Goal: Check status: Check status

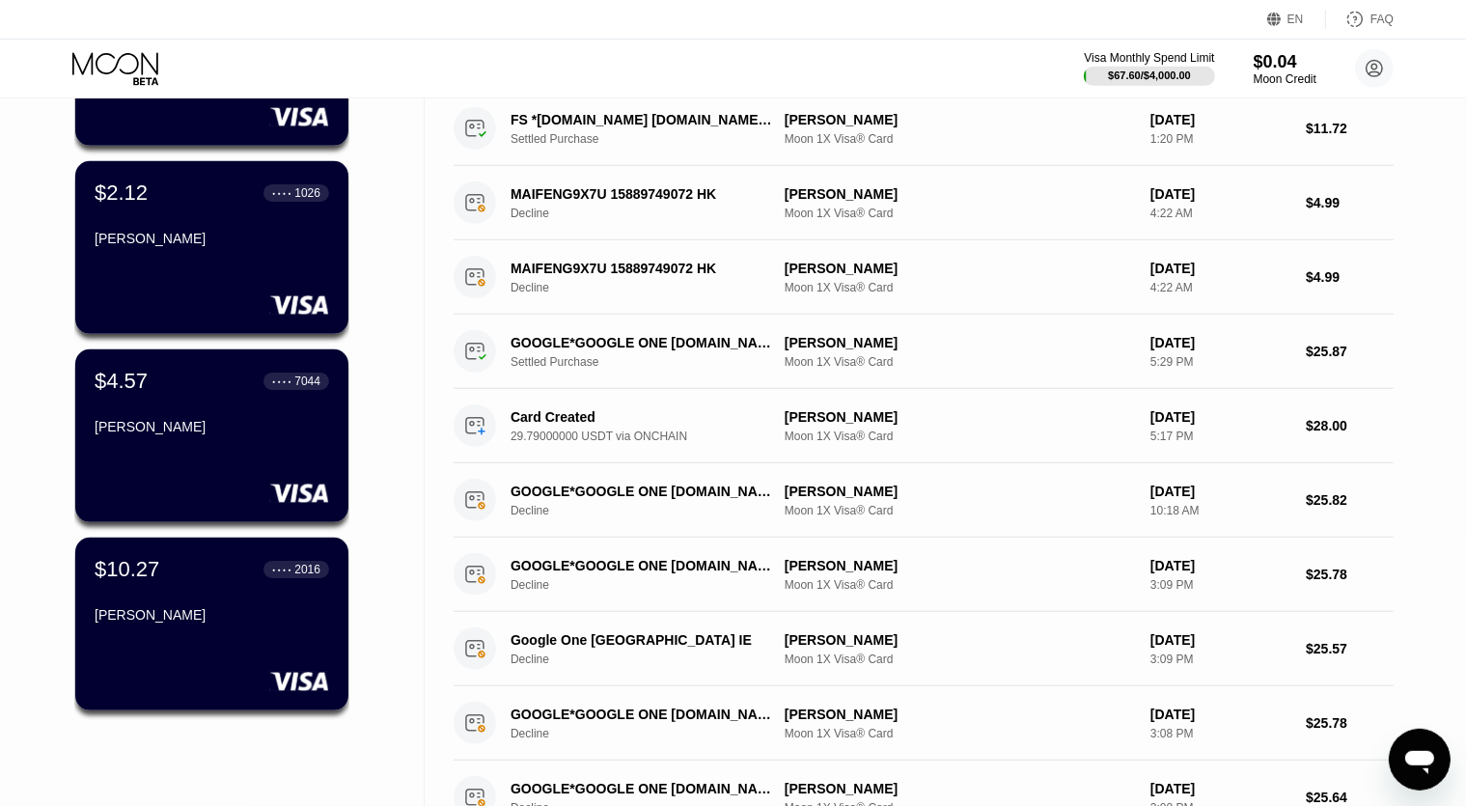
scroll to position [305, 0]
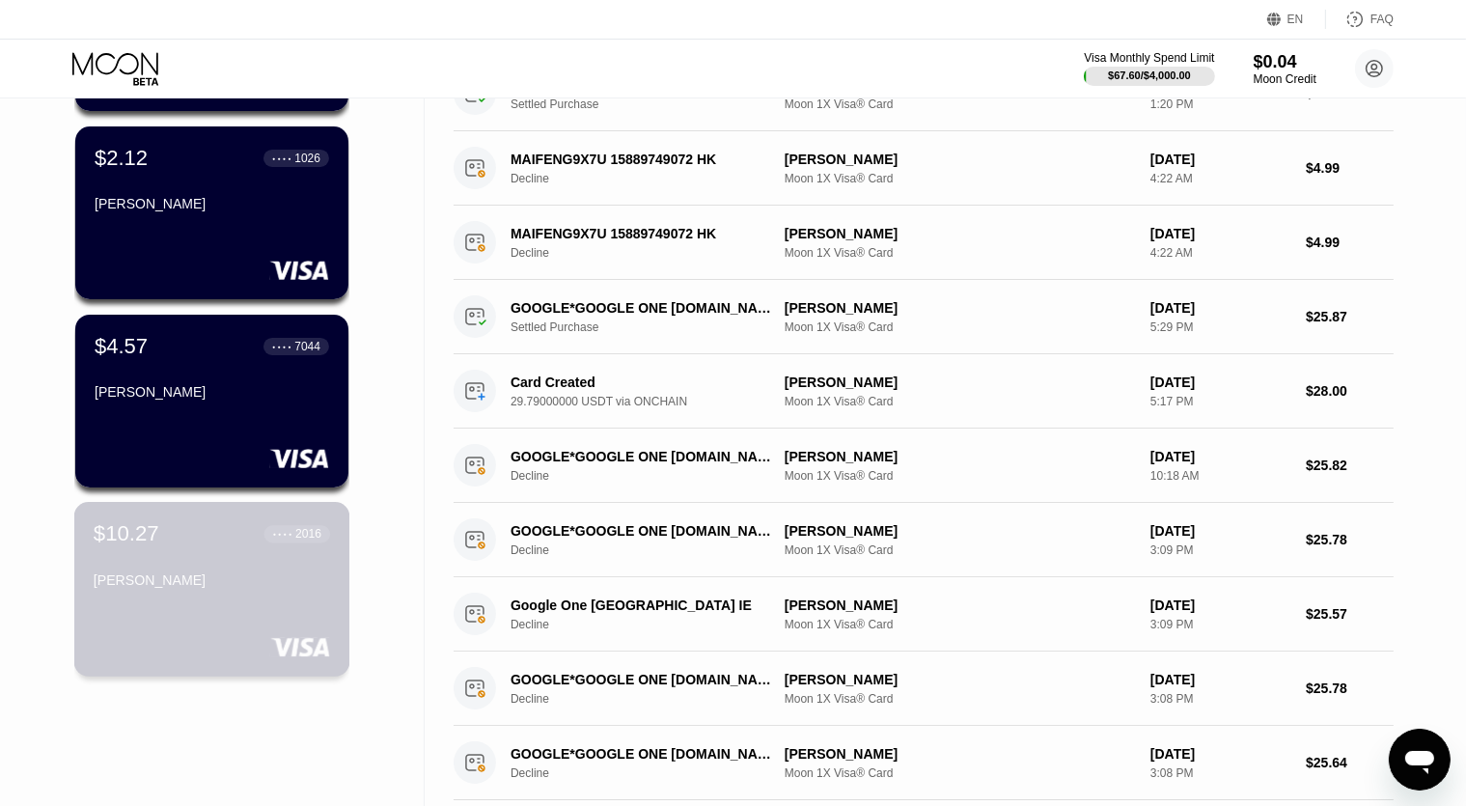
click at [220, 557] on div "$10.27 ● ● ● ● 2016 [PERSON_NAME]" at bounding box center [212, 558] width 236 height 74
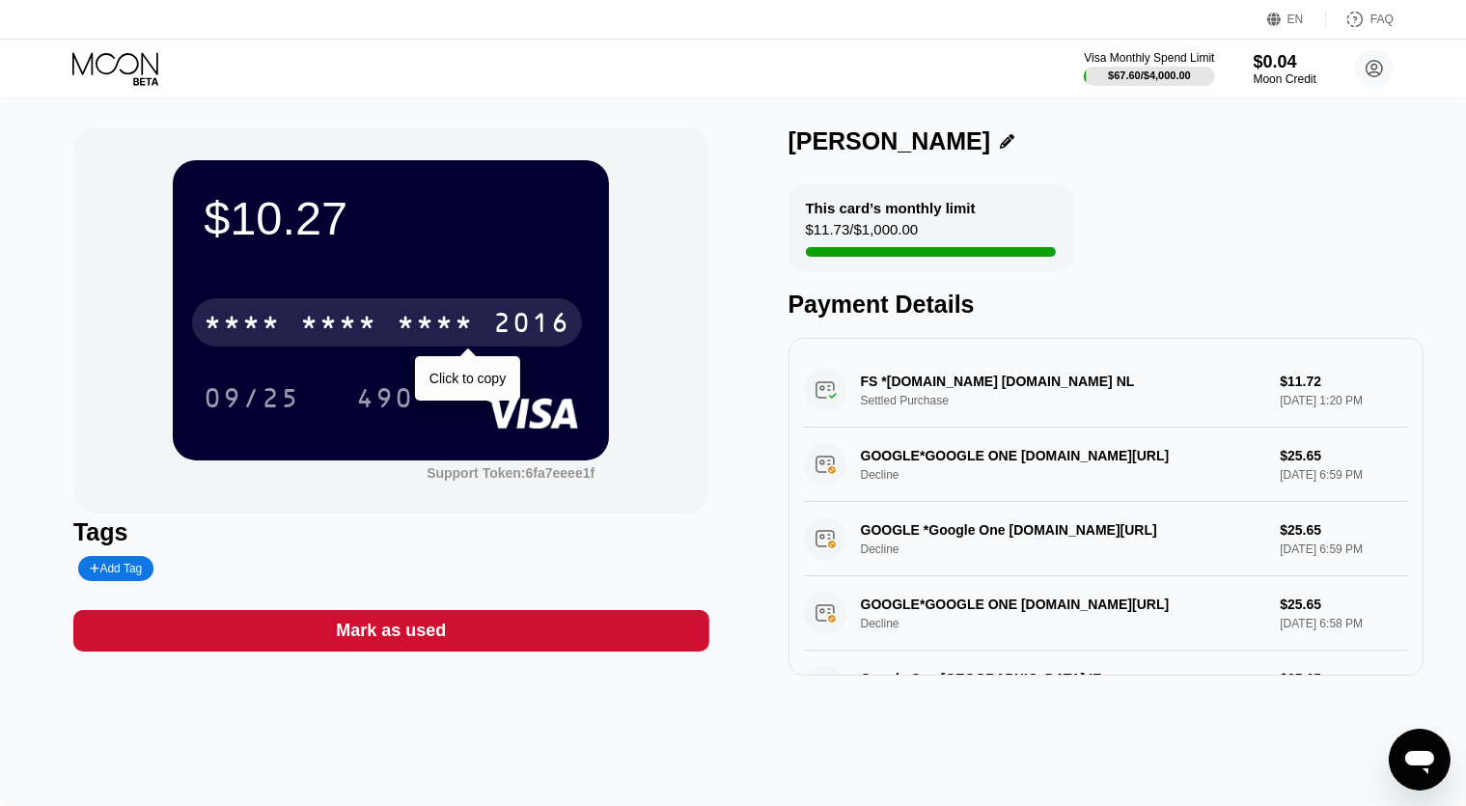
click at [434, 332] on div "* * * *" at bounding box center [435, 325] width 77 height 31
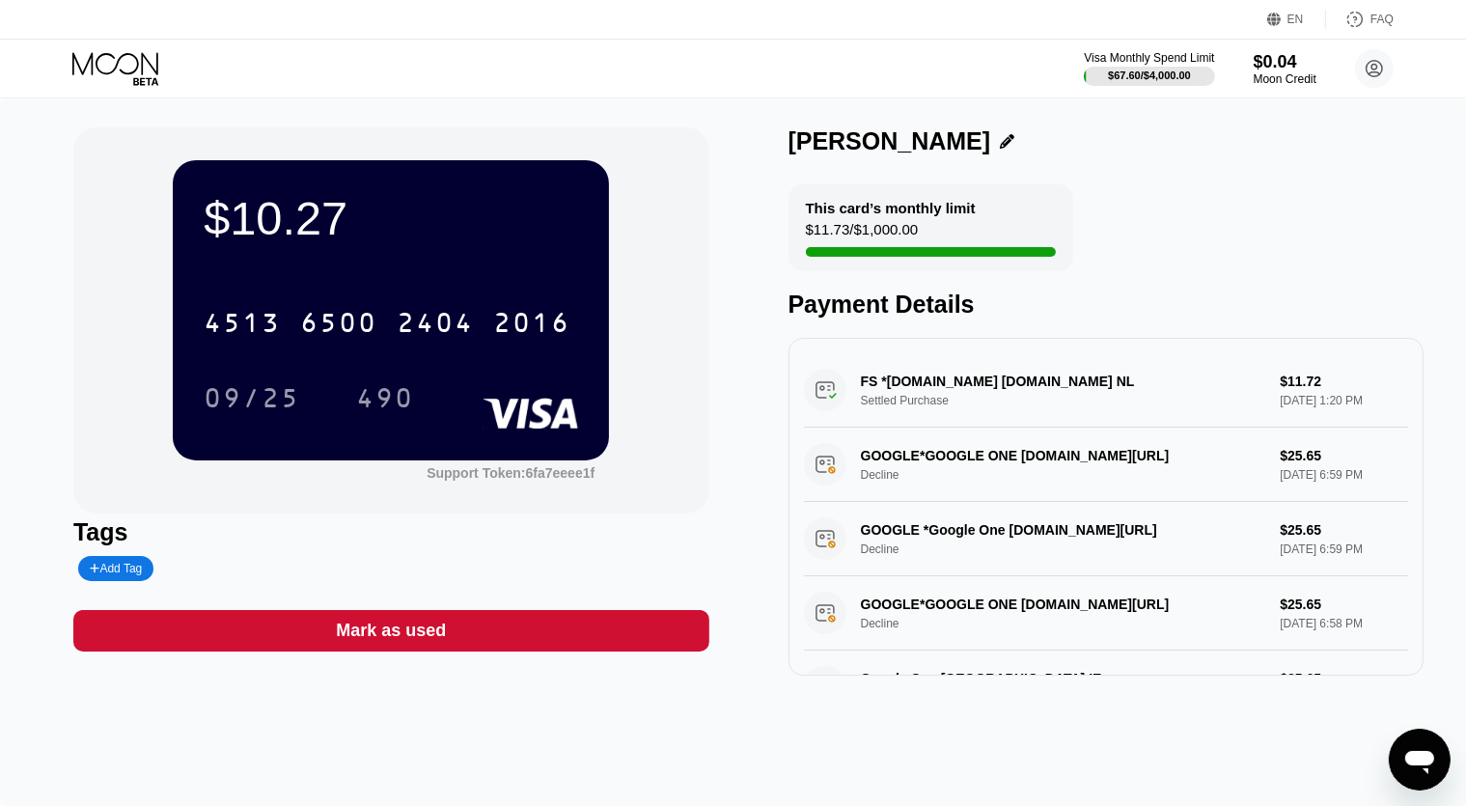
click at [791, 150] on div "[PERSON_NAME]" at bounding box center [889, 141] width 203 height 28
drag, startPoint x: 778, startPoint y: 148, endPoint x: 979, endPoint y: 146, distance: 201.7
click at [979, 146] on div "$10.27 4513 6500 2404 2016 09/25 490 Support Token: 6fa7eeee1f Tags Add Tag [PE…" at bounding box center [732, 401] width 1319 height 548
drag, startPoint x: 994, startPoint y: 148, endPoint x: 755, endPoint y: 139, distance: 239.5
click at [755, 139] on div "$10.27 4513 6500 2404 2016 09/25 490 Support Token: 6fa7eeee1f Tags Add Tag [PE…" at bounding box center [732, 401] width 1319 height 548
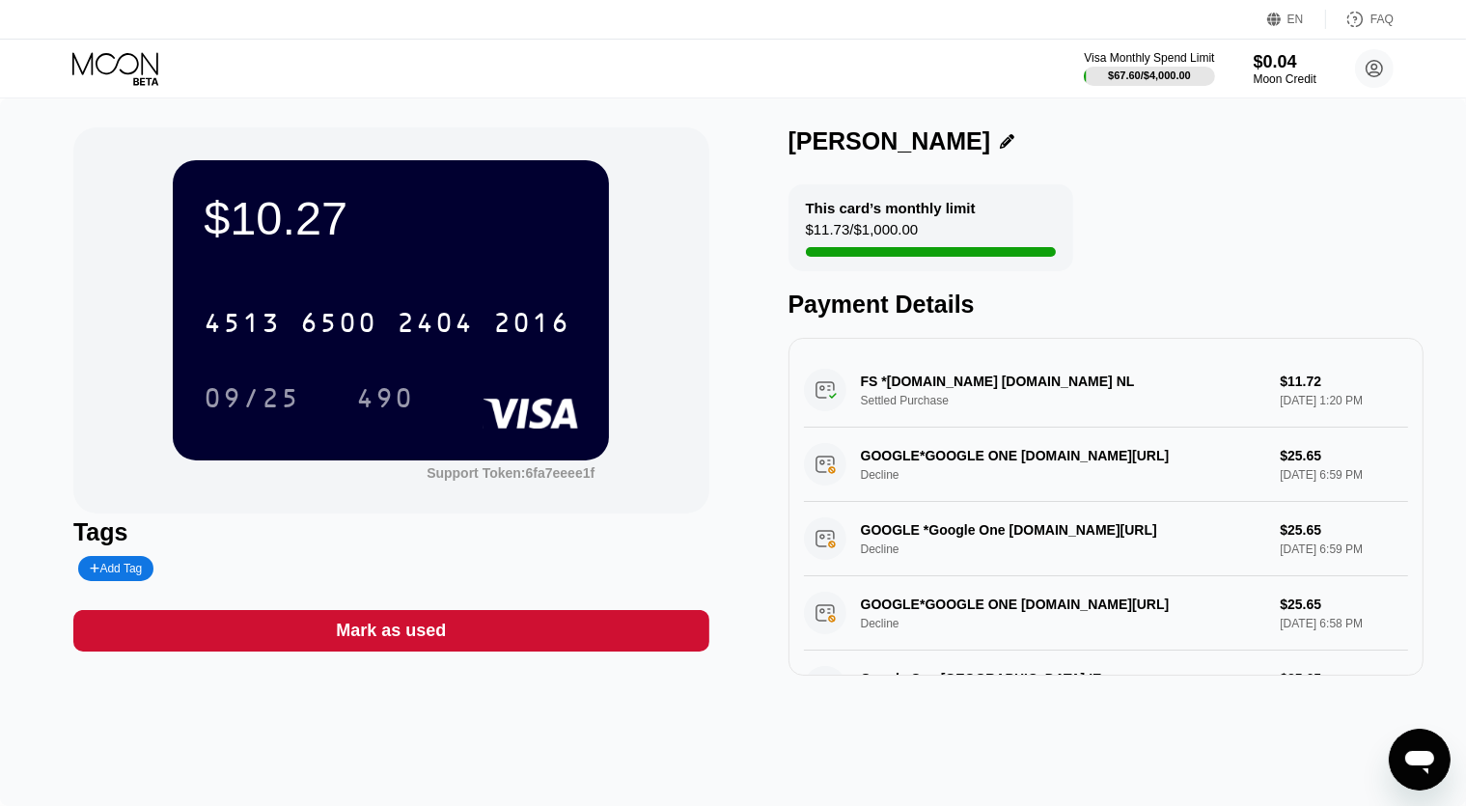
copy div "[PERSON_NAME]"
click at [791, 145] on div "[PERSON_NAME]" at bounding box center [889, 141] width 203 height 28
copy div "[PERSON_NAME]"
click at [446, 306] on div "[CREDIT_CARD_NUMBER]" at bounding box center [387, 322] width 390 height 48
